Goal: Task Accomplishment & Management: Use online tool/utility

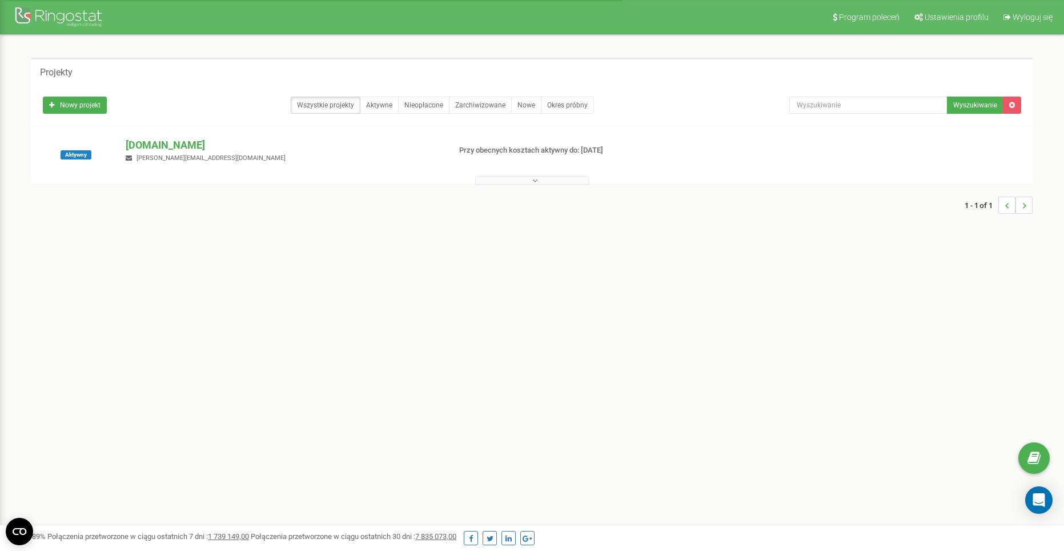
click at [213, 142] on p "[DOMAIN_NAME]" at bounding box center [283, 145] width 315 height 15
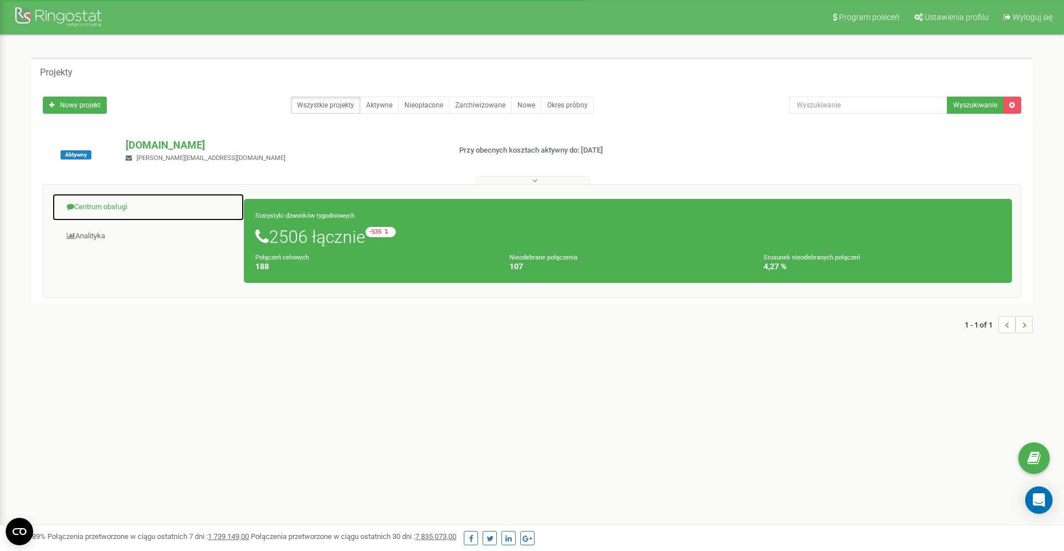
click at [151, 208] on link "Centrum obsługi" at bounding box center [148, 207] width 192 height 28
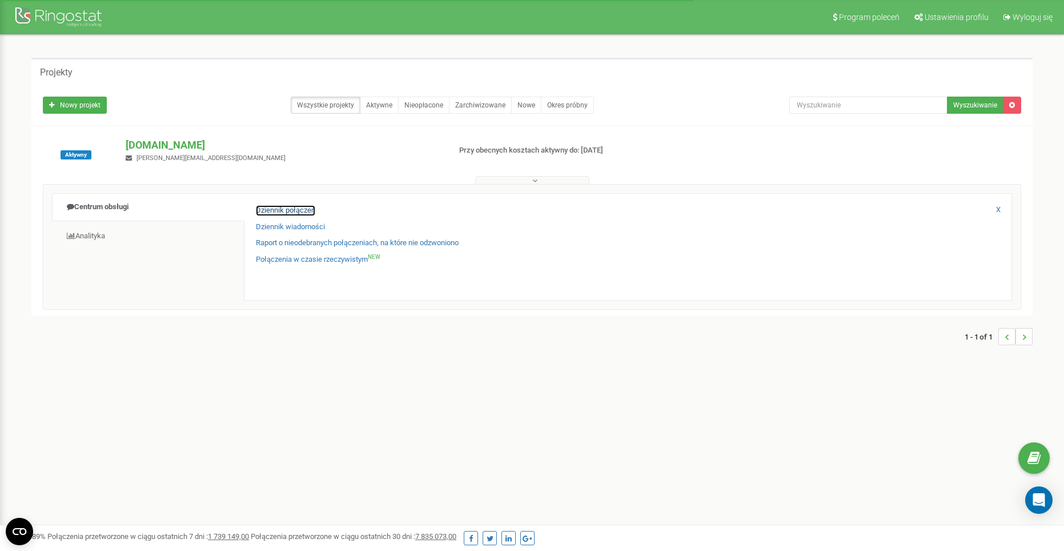
click at [280, 208] on link "Dziennik połączeń" at bounding box center [285, 210] width 59 height 11
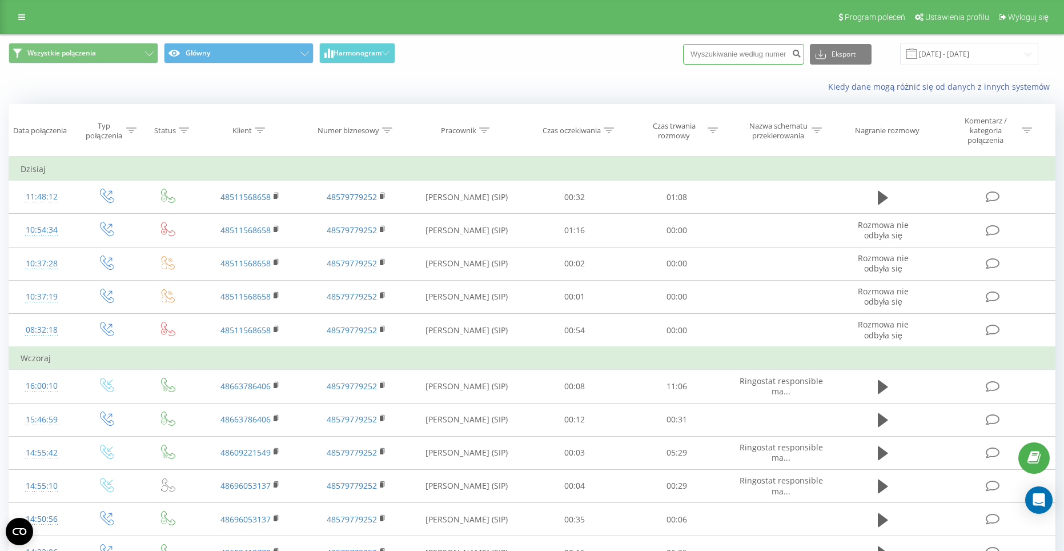
click at [728, 48] on input at bounding box center [743, 54] width 121 height 21
paste input "782909903"
type input "782909903"
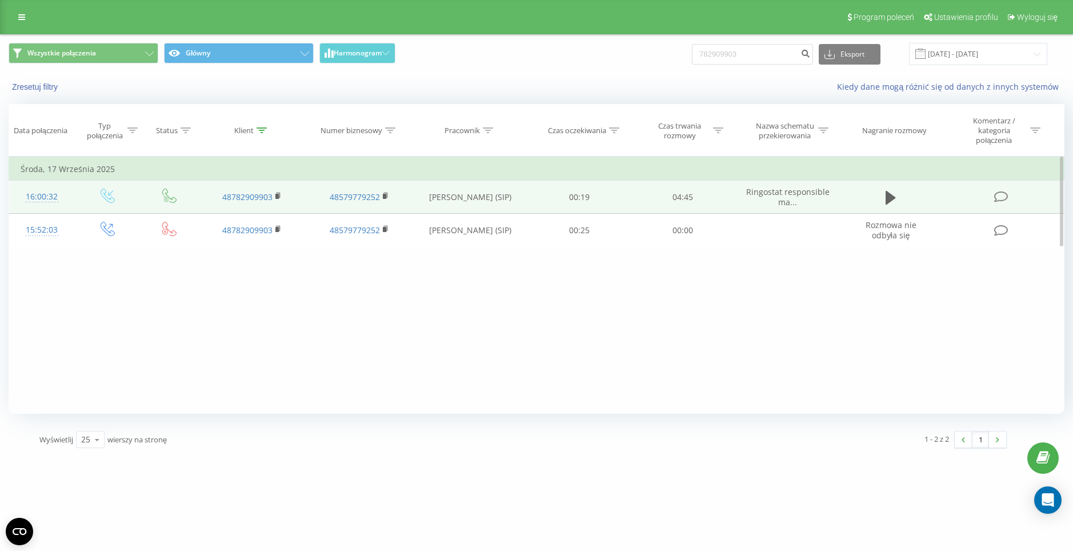
click at [877, 191] on td at bounding box center [890, 196] width 99 height 33
click at [892, 194] on icon at bounding box center [890, 198] width 10 height 16
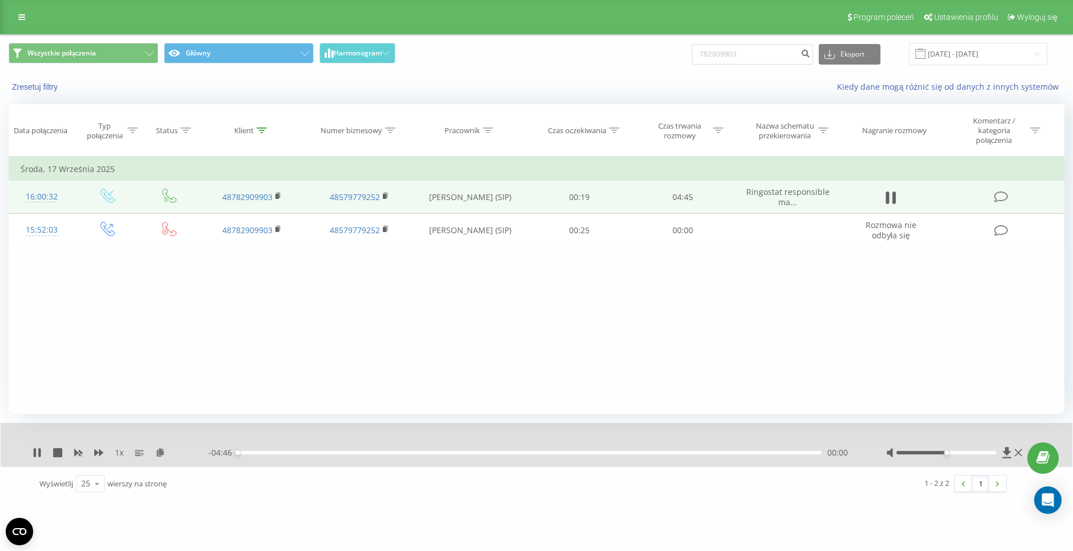
click at [648, 452] on div "00:00" at bounding box center [530, 452] width 584 height 3
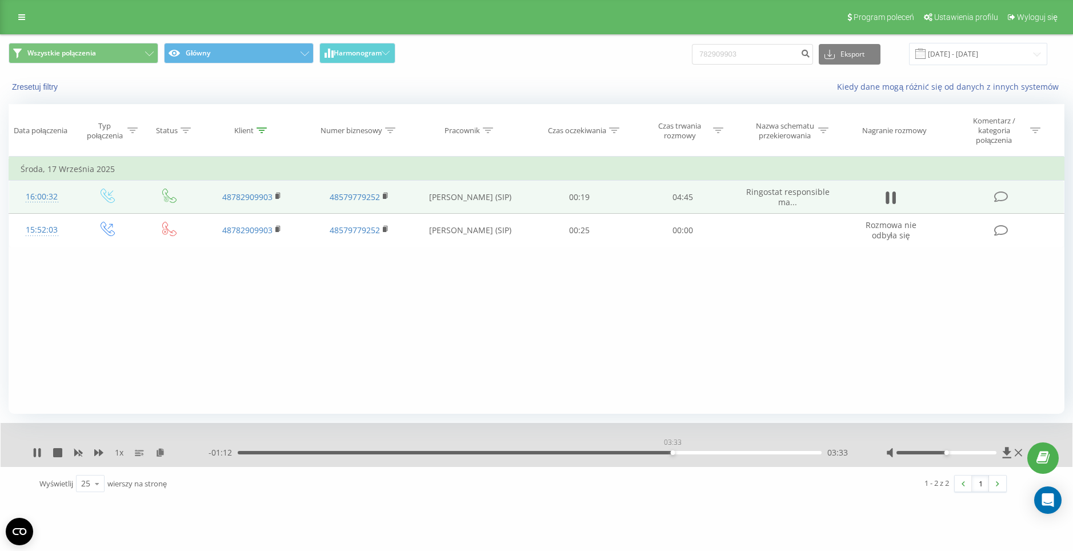
click at [672, 453] on div "03:33" at bounding box center [530, 452] width 584 height 3
click at [707, 452] on div "03:36" at bounding box center [530, 452] width 584 height 3
drag, startPoint x: 721, startPoint y: 448, endPoint x: 729, endPoint y: 457, distance: 11.7
click at [721, 449] on div "- 00:53 03:52 03:52" at bounding box center [532, 452] width 648 height 11
click at [730, 457] on div "- 00:53 03:52 03:52" at bounding box center [532, 452] width 648 height 11
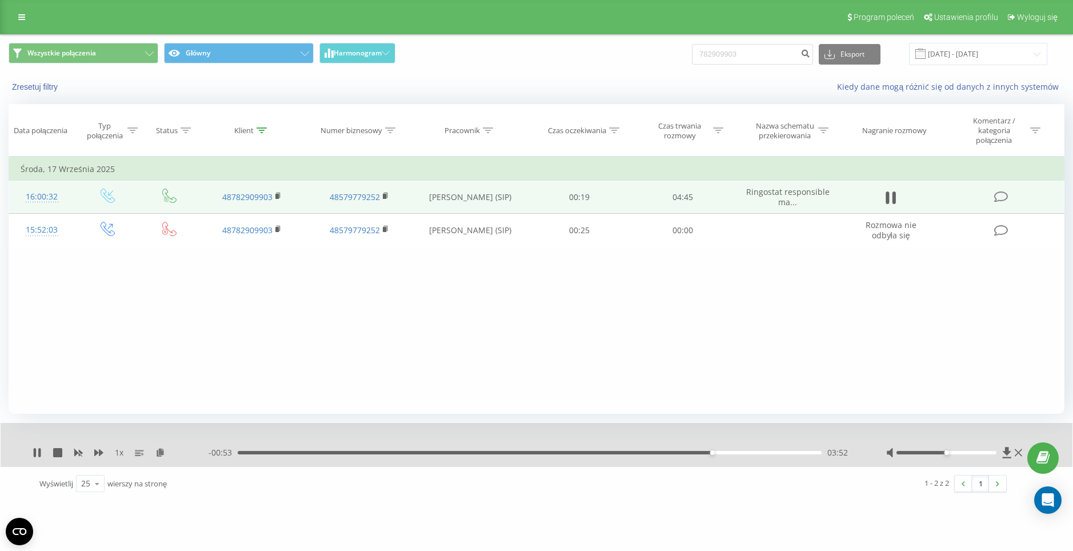
click at [736, 452] on div "03:52" at bounding box center [530, 452] width 584 height 3
click at [752, 454] on div "04:06" at bounding box center [530, 452] width 584 height 3
click at [768, 455] on div "- 00:31 04:14 04:14" at bounding box center [532, 452] width 648 height 11
click at [769, 452] on div "04:14" at bounding box center [530, 452] width 584 height 3
click at [37, 455] on icon at bounding box center [37, 452] width 9 height 9
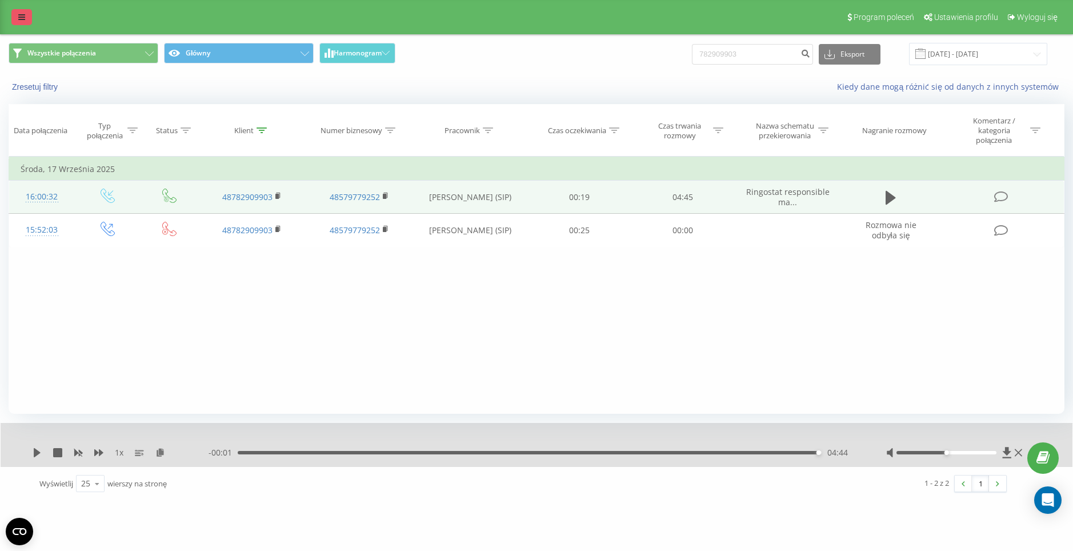
click at [19, 14] on icon at bounding box center [21, 17] width 7 height 8
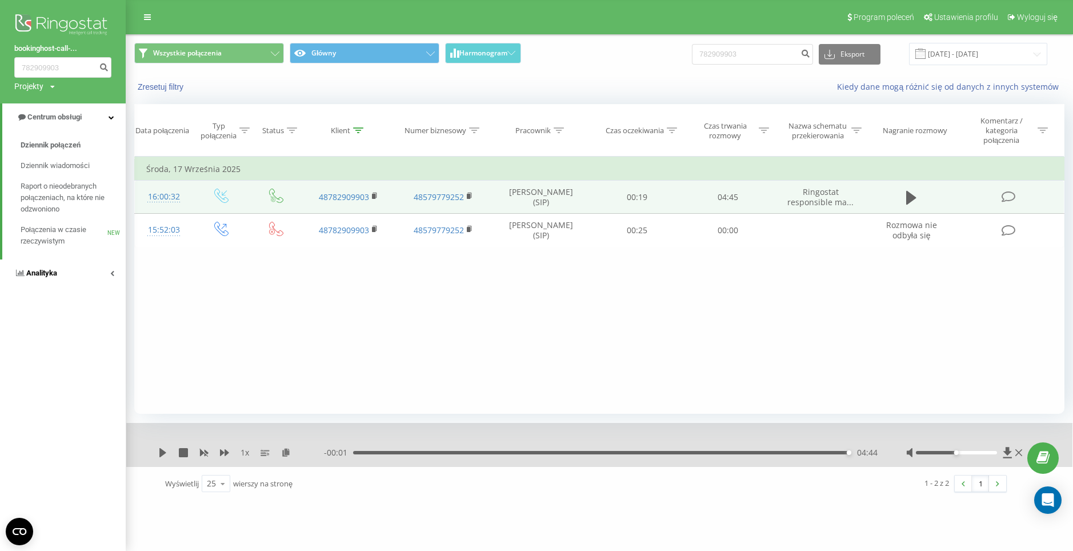
click at [51, 278] on span "Analityka" at bounding box center [35, 272] width 43 height 11
click at [73, 175] on span "Pracownicy w czasie rzeczywistym" at bounding box center [64, 178] width 87 height 23
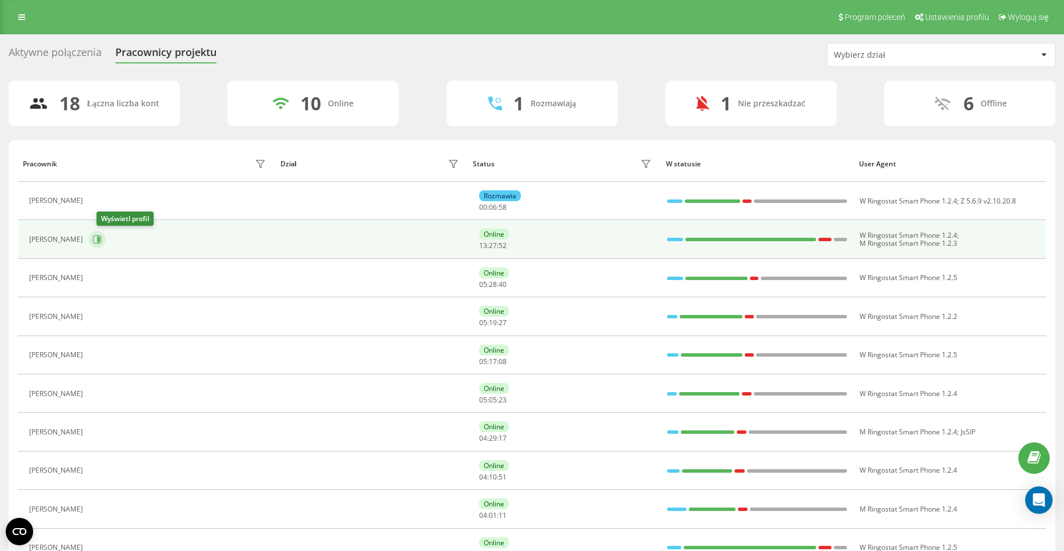
click at [102, 237] on icon at bounding box center [97, 239] width 9 height 9
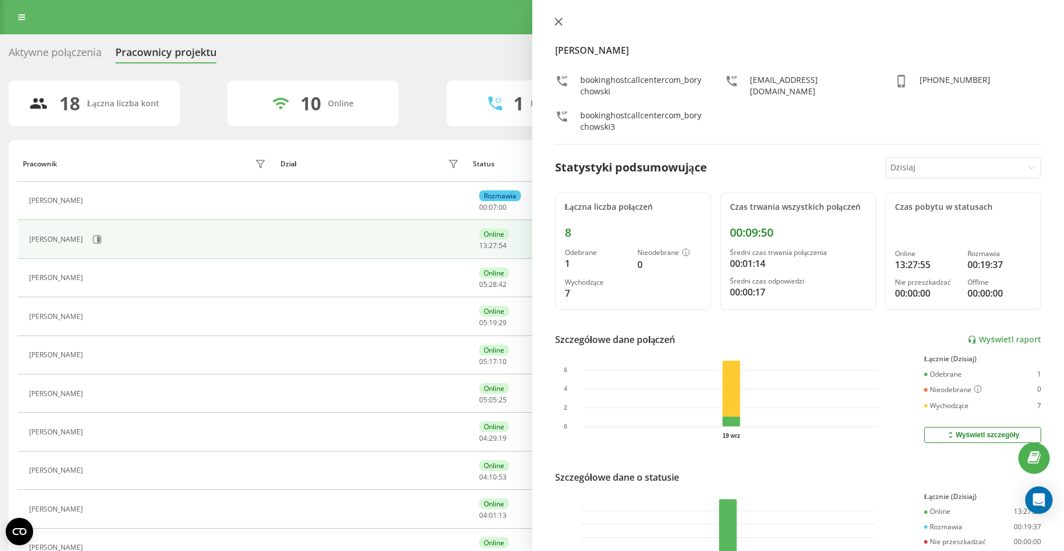
click at [558, 21] on icon at bounding box center [558, 21] width 7 height 7
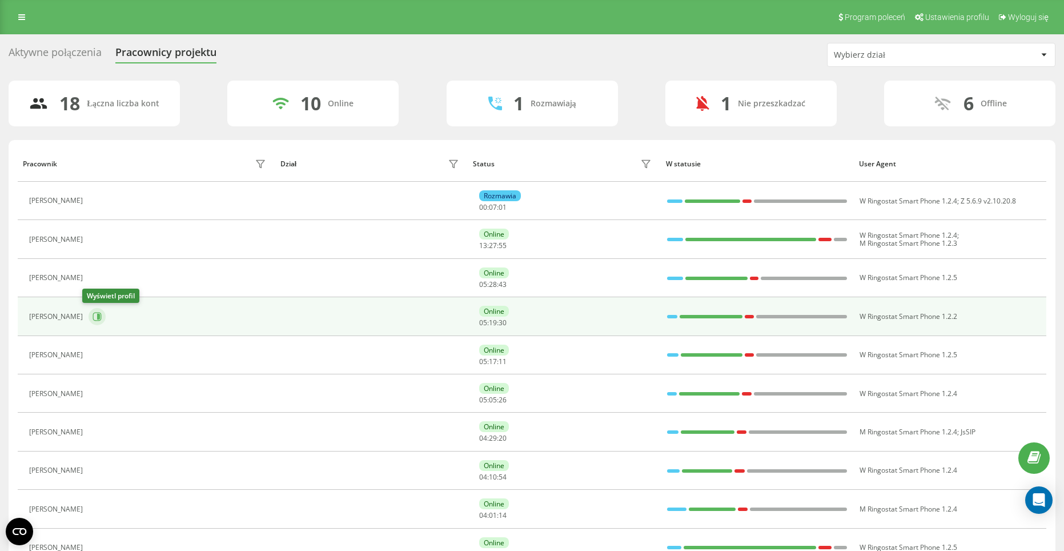
click at [93, 314] on icon at bounding box center [97, 316] width 9 height 9
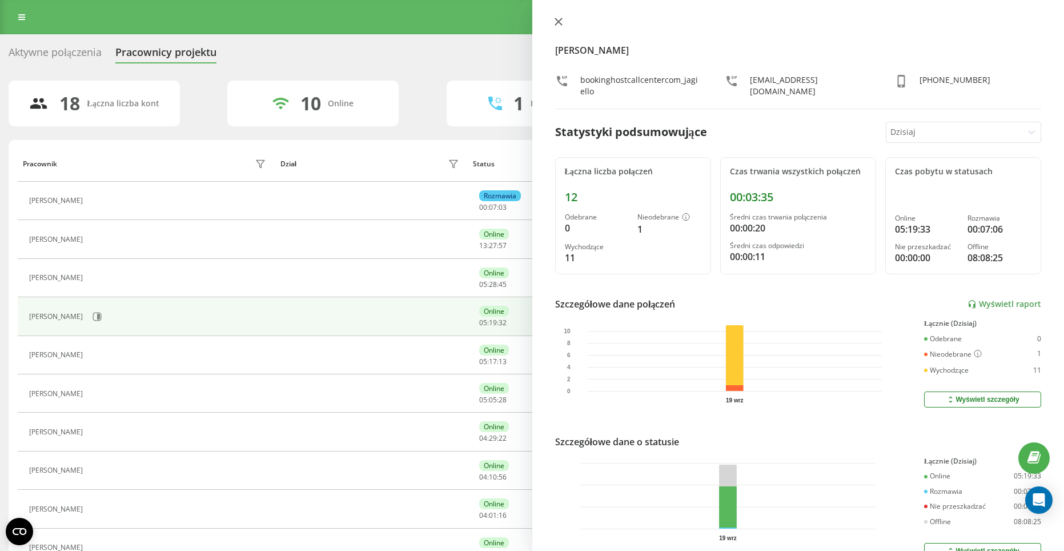
click at [560, 26] on button at bounding box center [558, 22] width 15 height 11
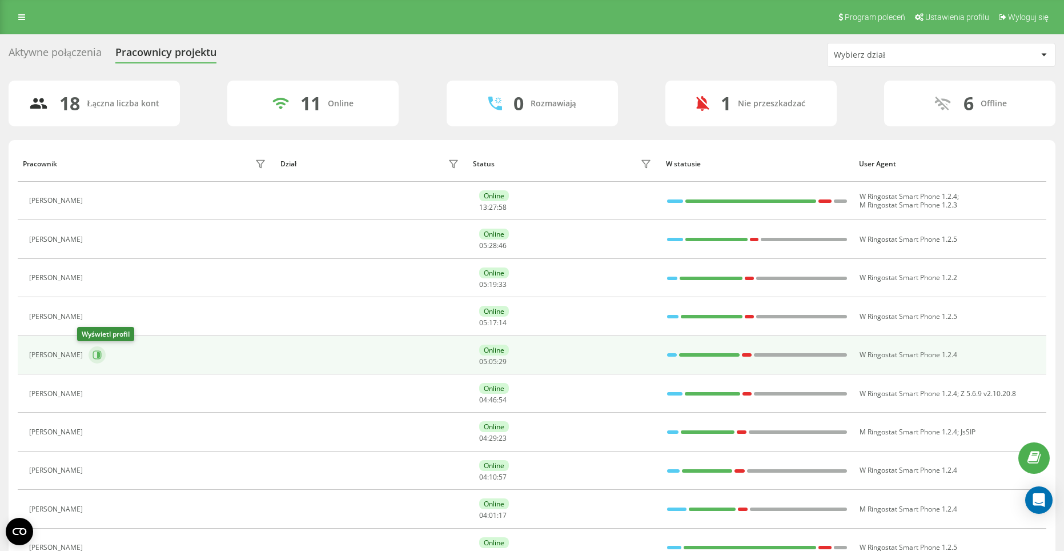
click at [93, 354] on button at bounding box center [97, 354] width 17 height 17
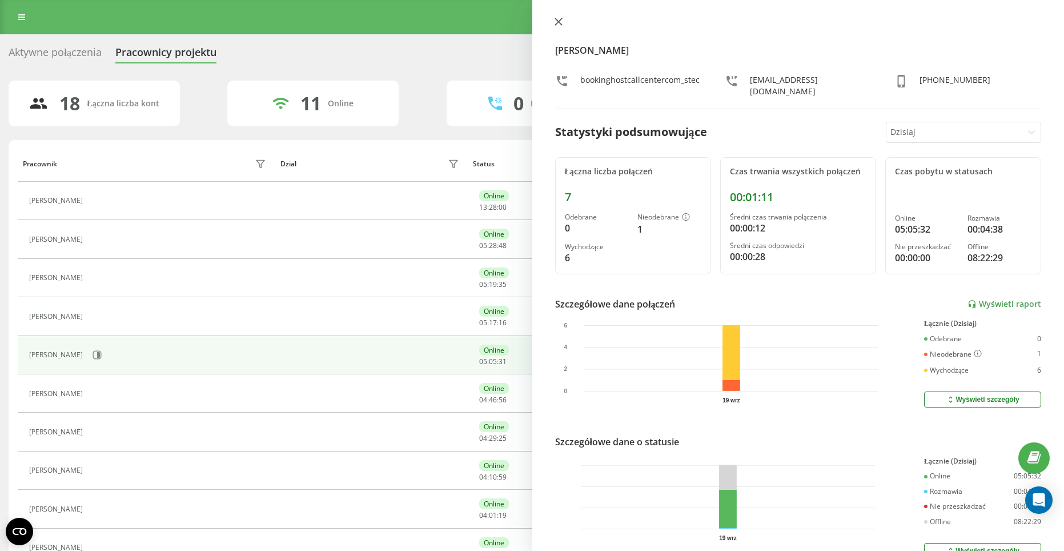
click at [555, 22] on icon at bounding box center [559, 22] width 8 height 8
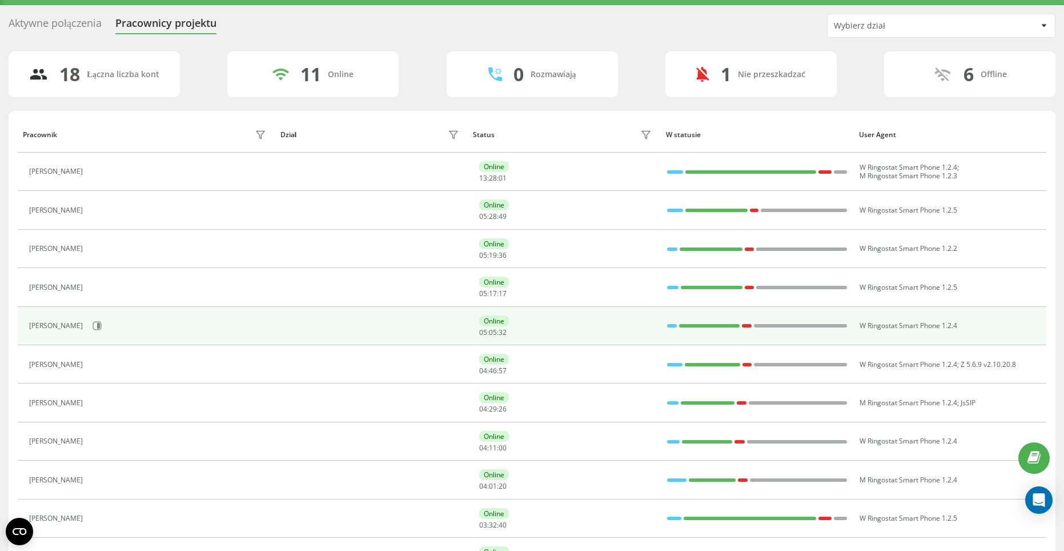
scroll to position [57, 0]
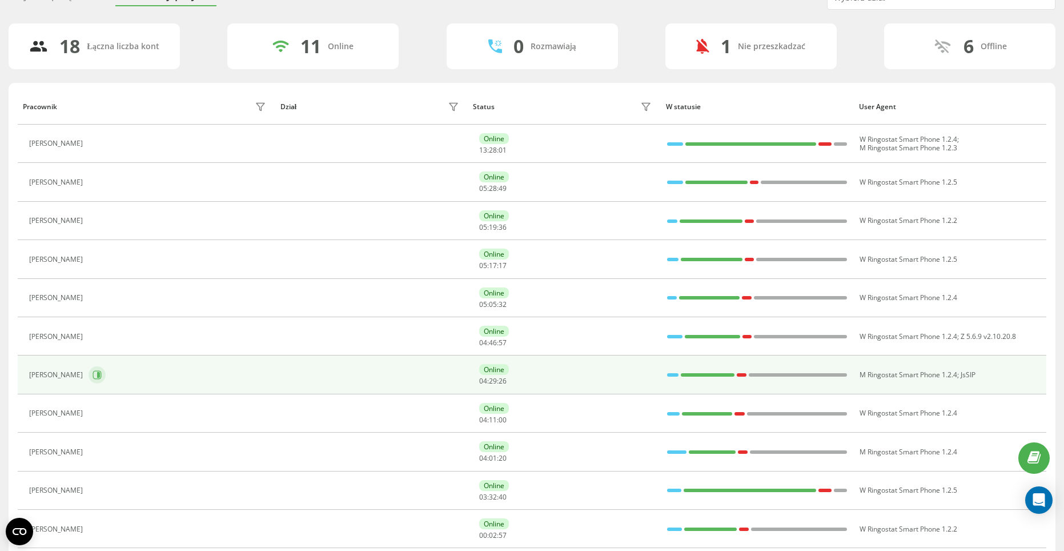
click at [100, 375] on icon at bounding box center [97, 374] width 9 height 9
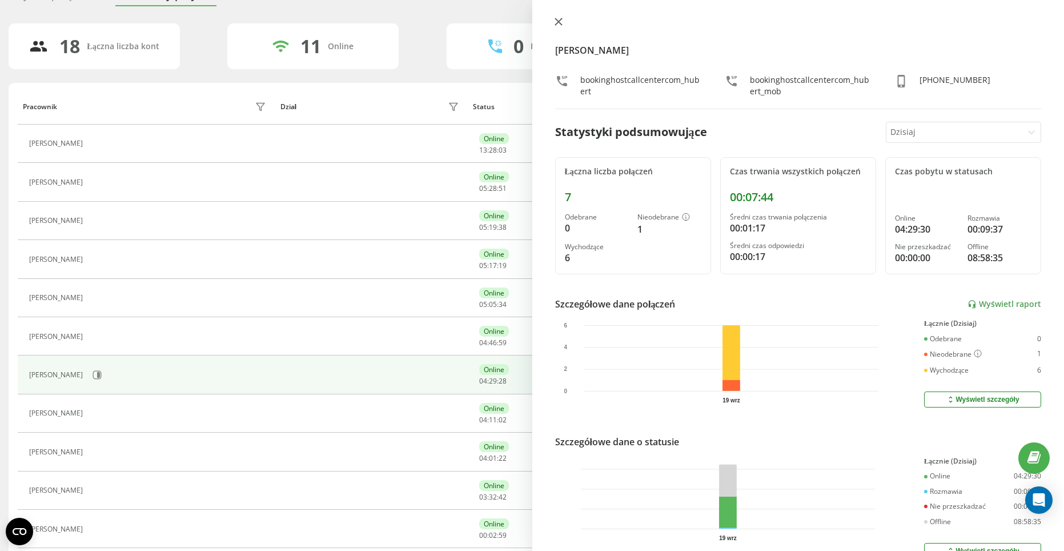
click at [557, 21] on icon at bounding box center [558, 21] width 7 height 7
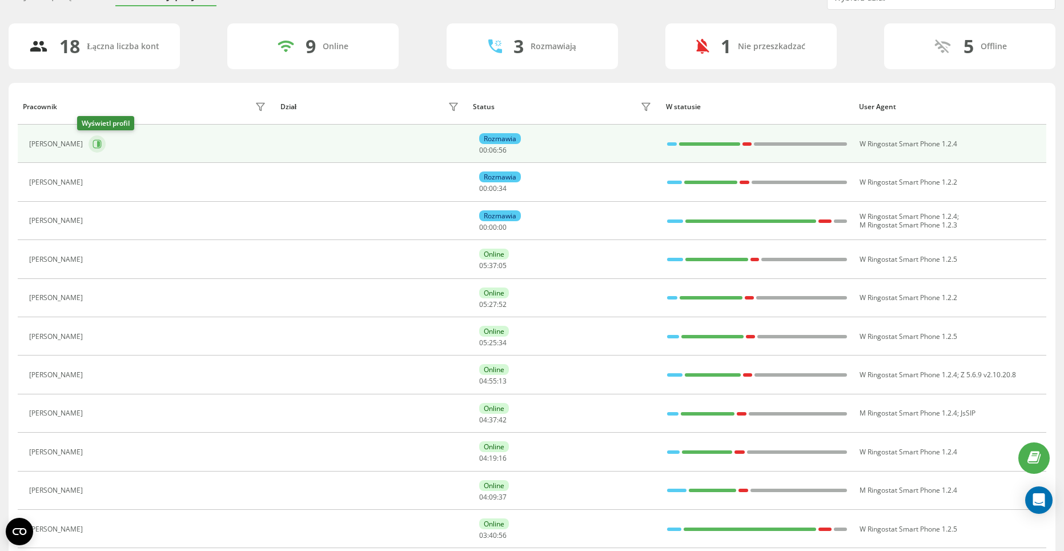
click at [93, 145] on icon at bounding box center [97, 143] width 9 height 9
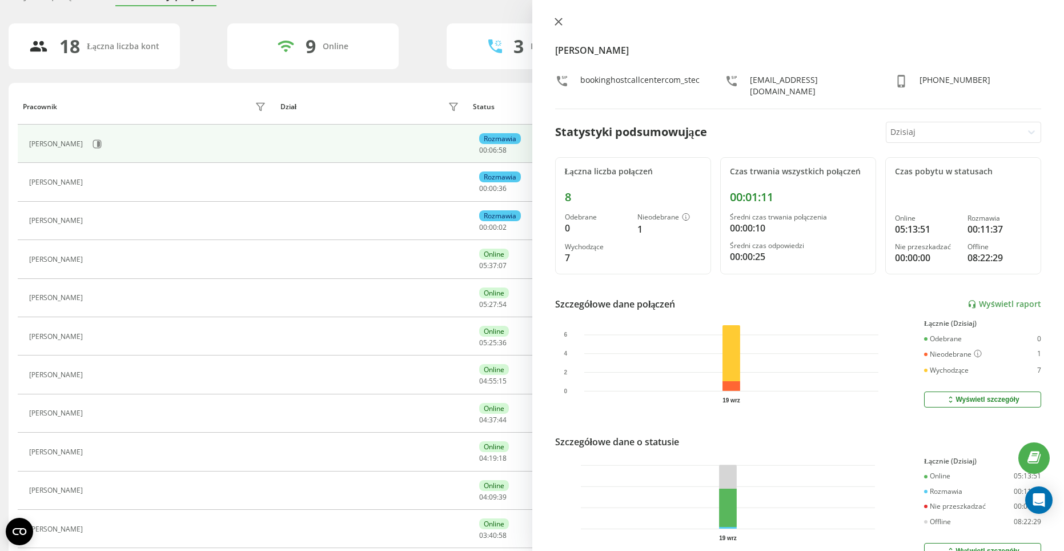
click at [557, 25] on icon at bounding box center [559, 22] width 8 height 8
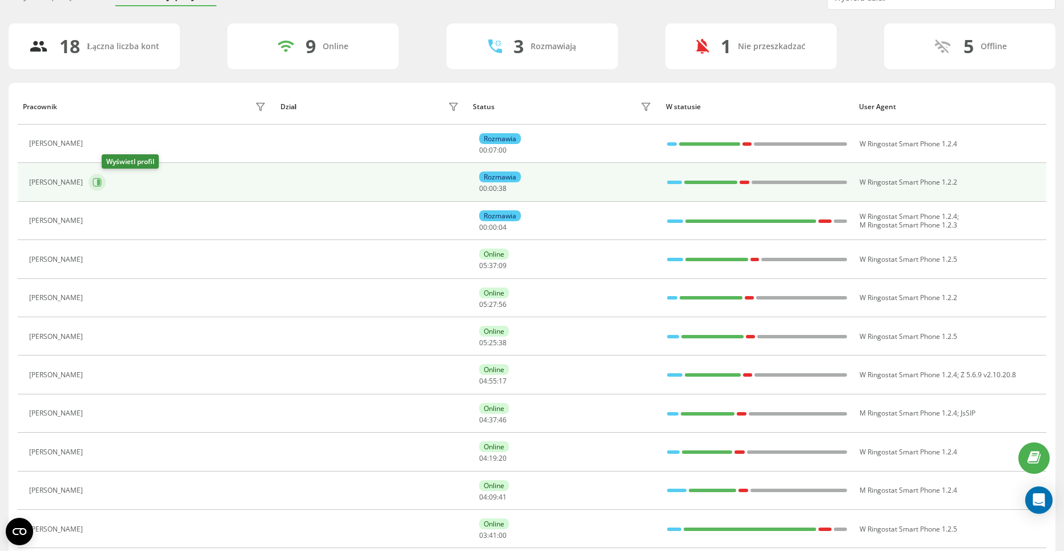
click at [102, 179] on icon at bounding box center [97, 182] width 9 height 9
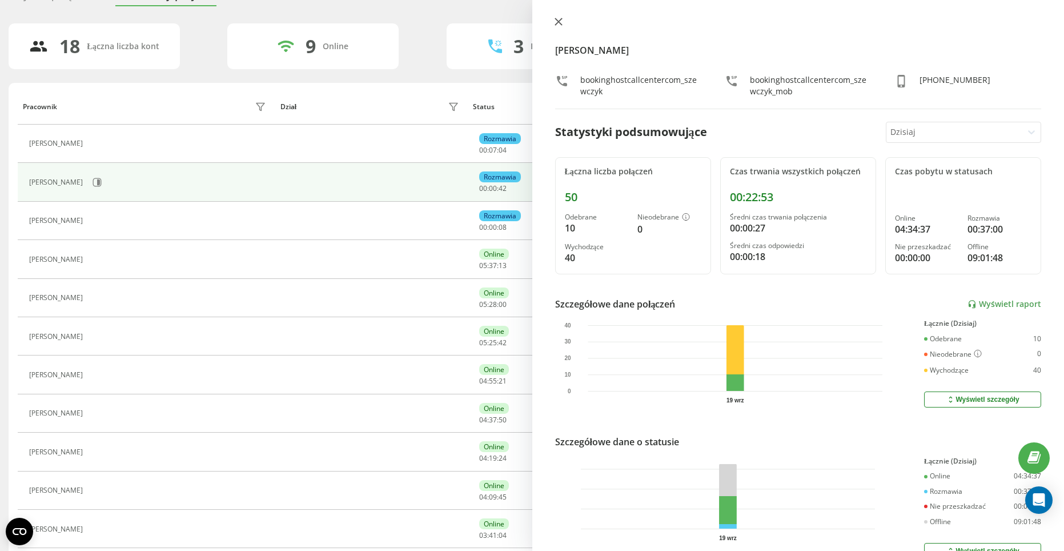
click at [555, 21] on icon at bounding box center [559, 22] width 8 height 8
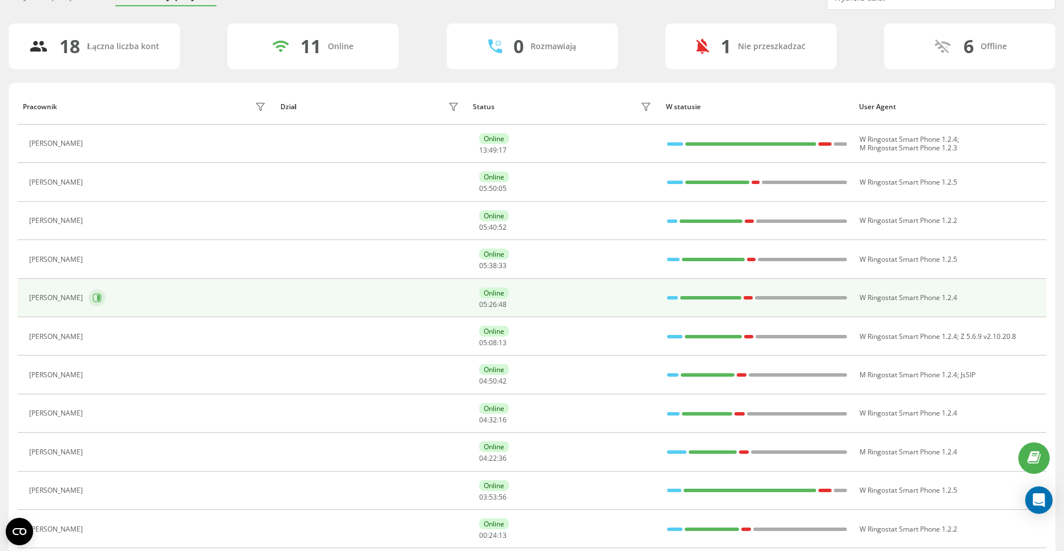
click at [93, 299] on icon at bounding box center [97, 297] width 9 height 9
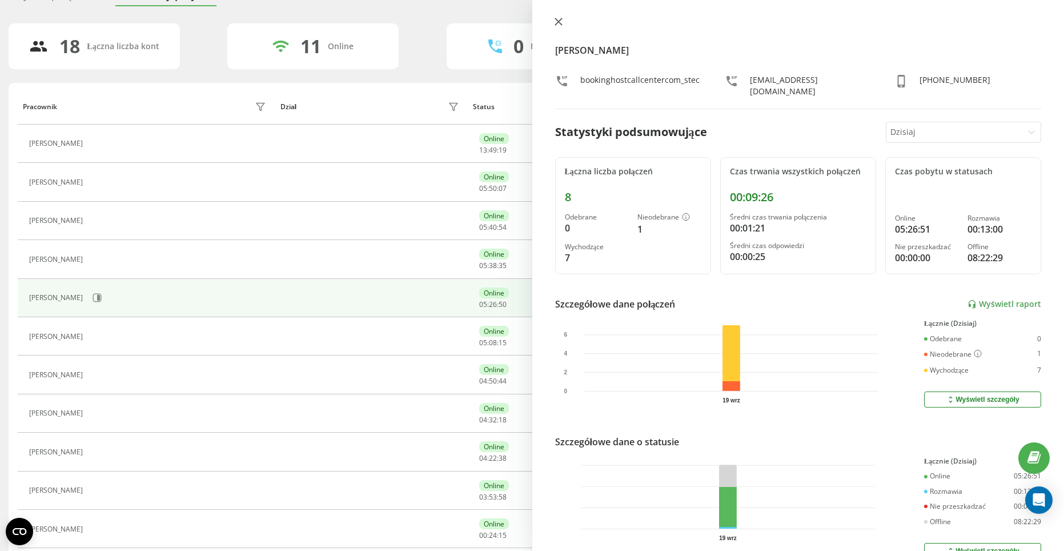
click at [557, 21] on icon at bounding box center [558, 21] width 7 height 7
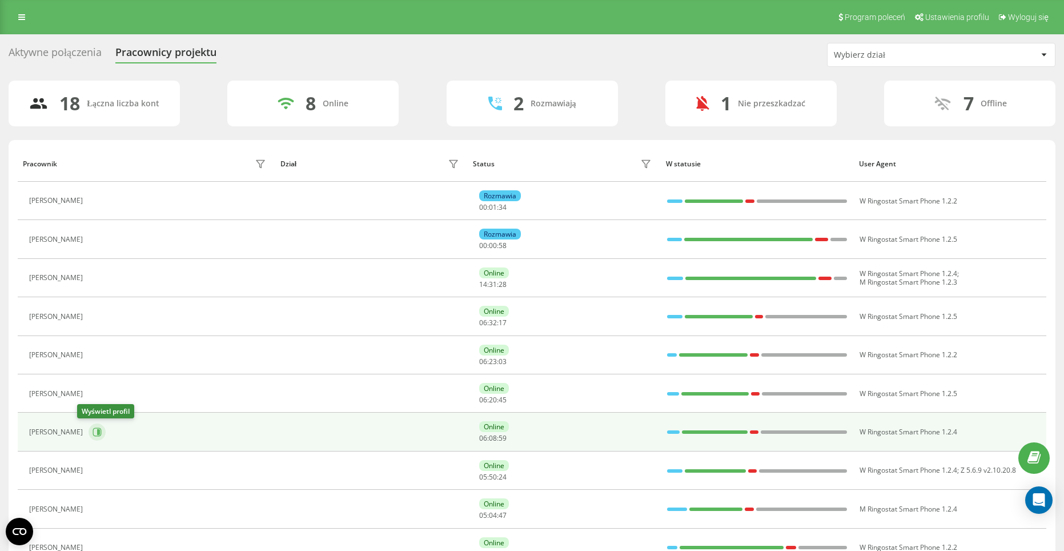
click at [97, 432] on icon at bounding box center [98, 432] width 3 height 6
